Goal: Transaction & Acquisition: Download file/media

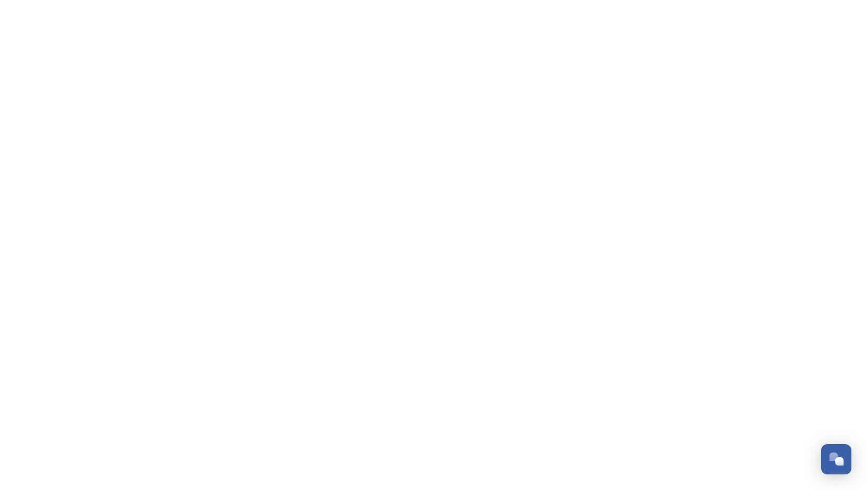
click at [399, 0] on html "Dismiss GoSquared Assistant Chat with SnapSea Team GoSquared Assistant Submit G…" at bounding box center [433, 0] width 867 height 0
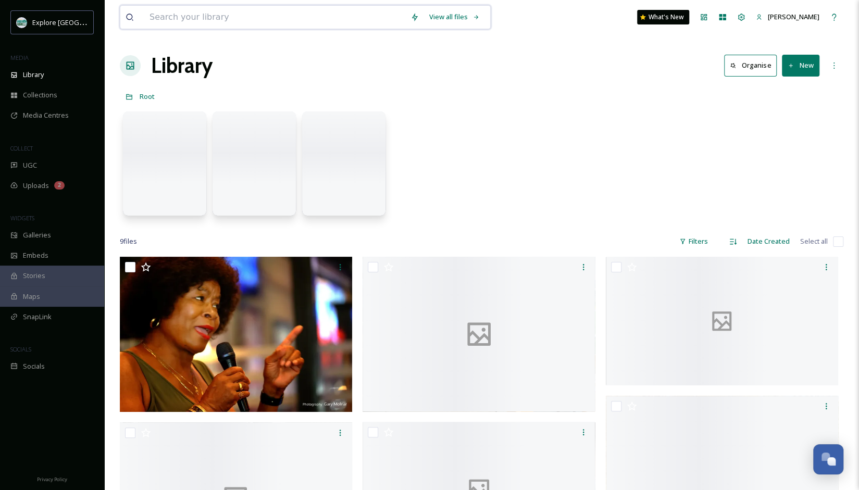
click at [252, 18] on input at bounding box center [274, 17] width 261 height 23
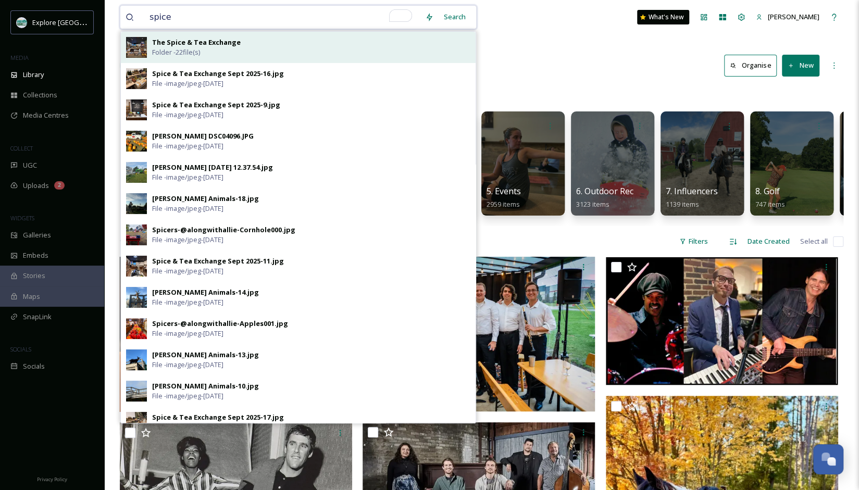
type input "spice"
click at [248, 40] on div "The Spice & Tea Exchange Folder - 22 file(s)" at bounding box center [311, 48] width 318 height 20
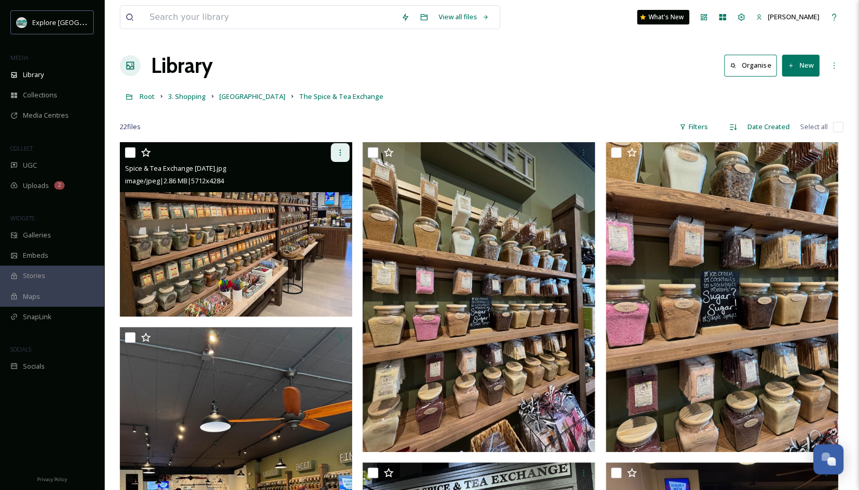
click at [340, 157] on div at bounding box center [340, 152] width 19 height 19
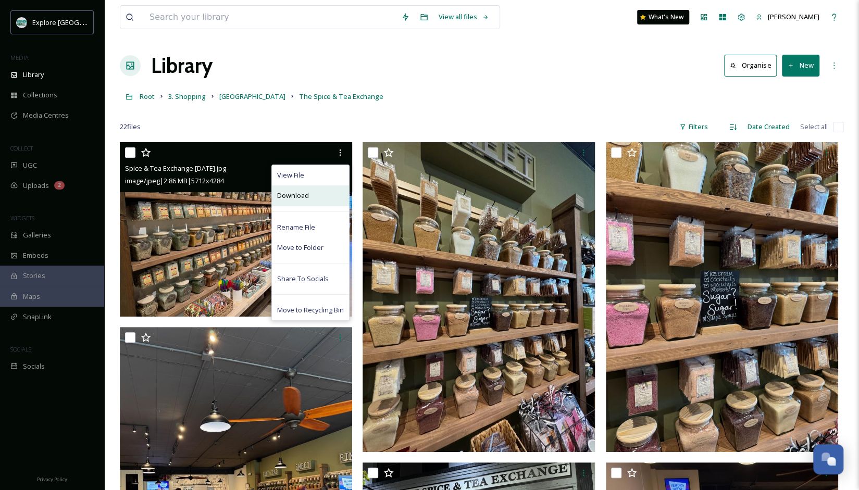
click at [325, 196] on div "Download" at bounding box center [310, 195] width 77 height 20
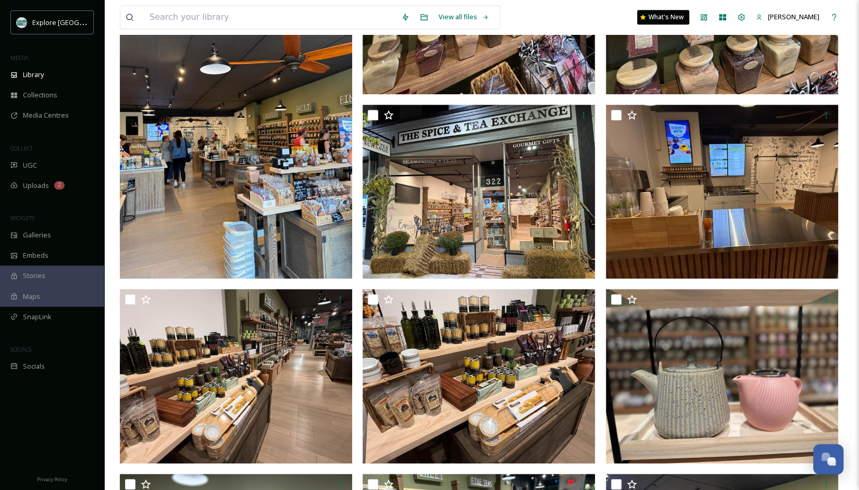
scroll to position [360, 0]
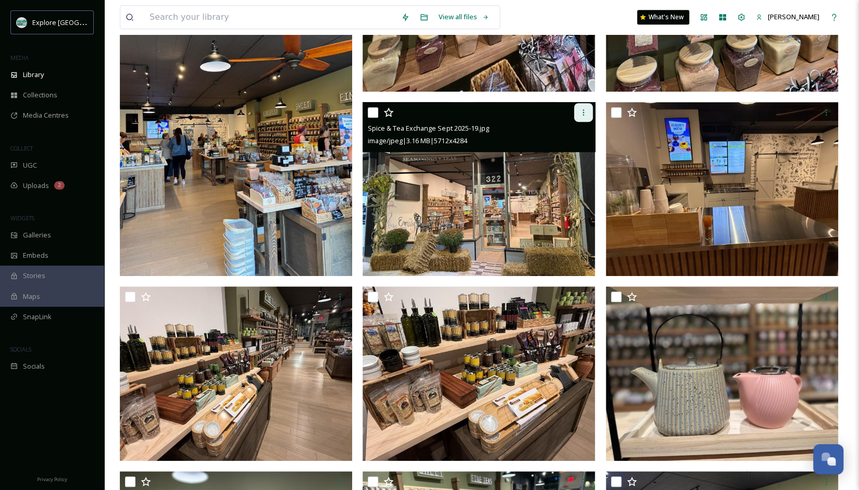
click at [588, 113] on div at bounding box center [583, 112] width 19 height 19
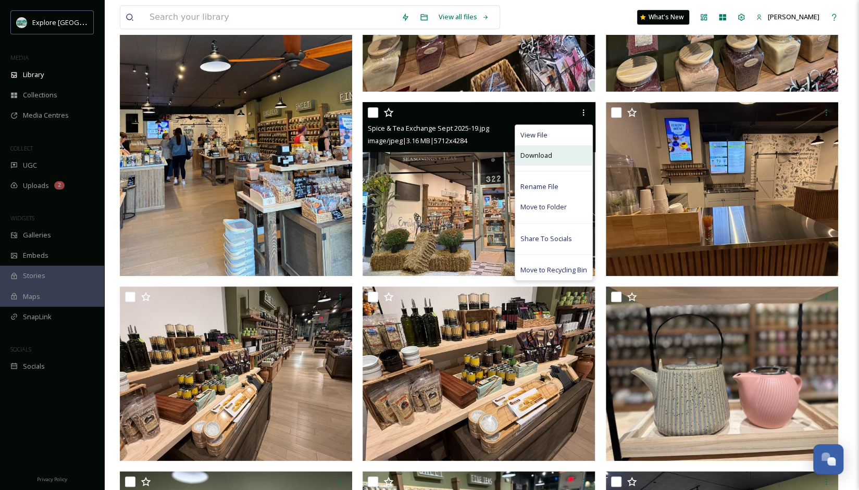
click at [577, 159] on div "Download" at bounding box center [553, 155] width 77 height 20
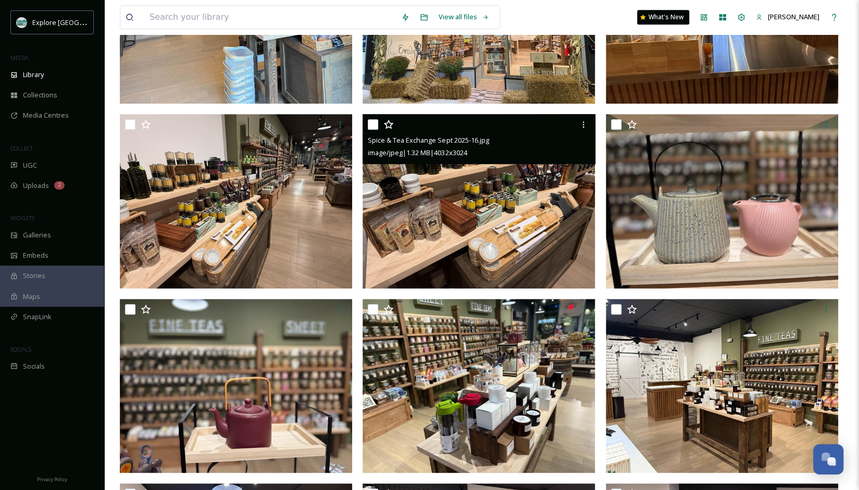
scroll to position [534, 0]
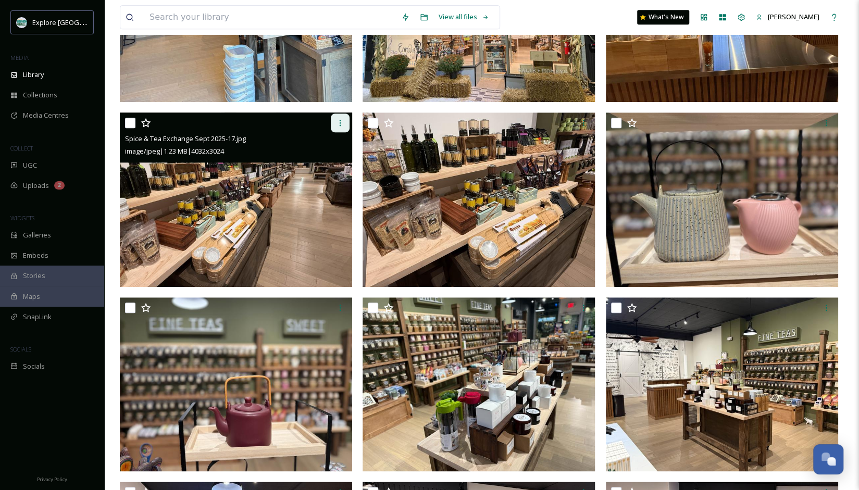
click at [334, 118] on div at bounding box center [340, 123] width 19 height 19
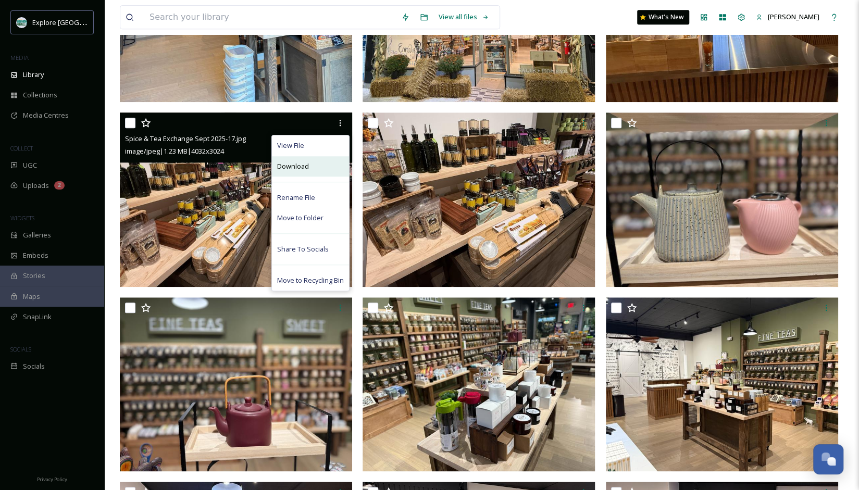
click at [317, 165] on div "Download" at bounding box center [310, 166] width 77 height 20
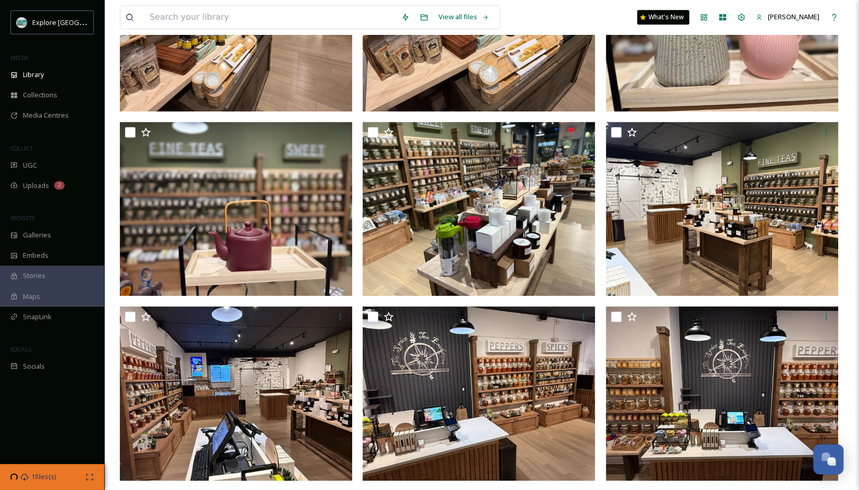
scroll to position [710, 0]
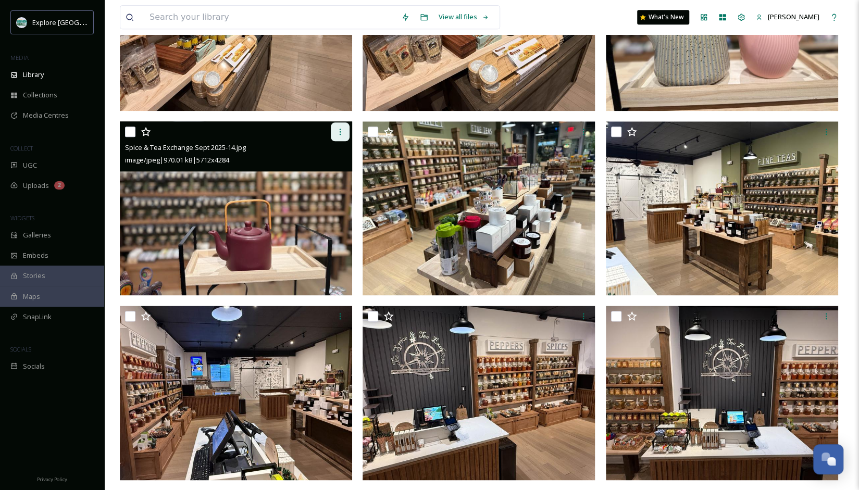
click at [336, 135] on div at bounding box center [340, 131] width 19 height 19
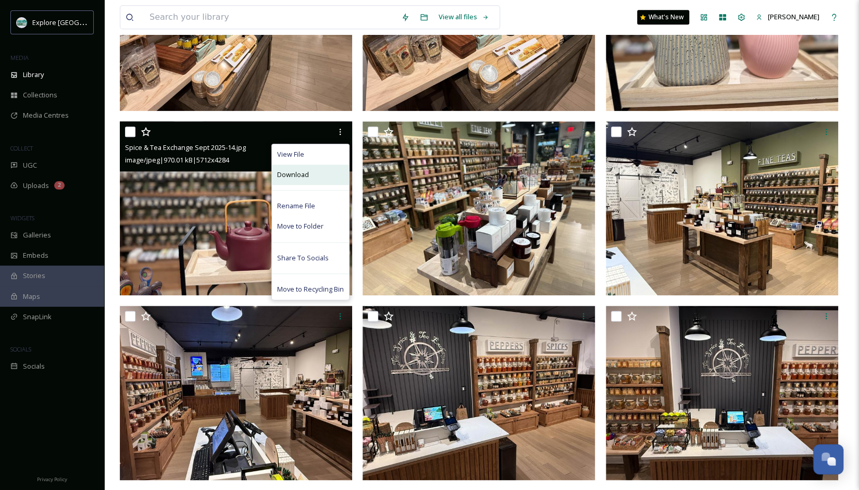
click at [331, 168] on div "Download" at bounding box center [310, 175] width 77 height 20
